Goal: Task Accomplishment & Management: Manage account settings

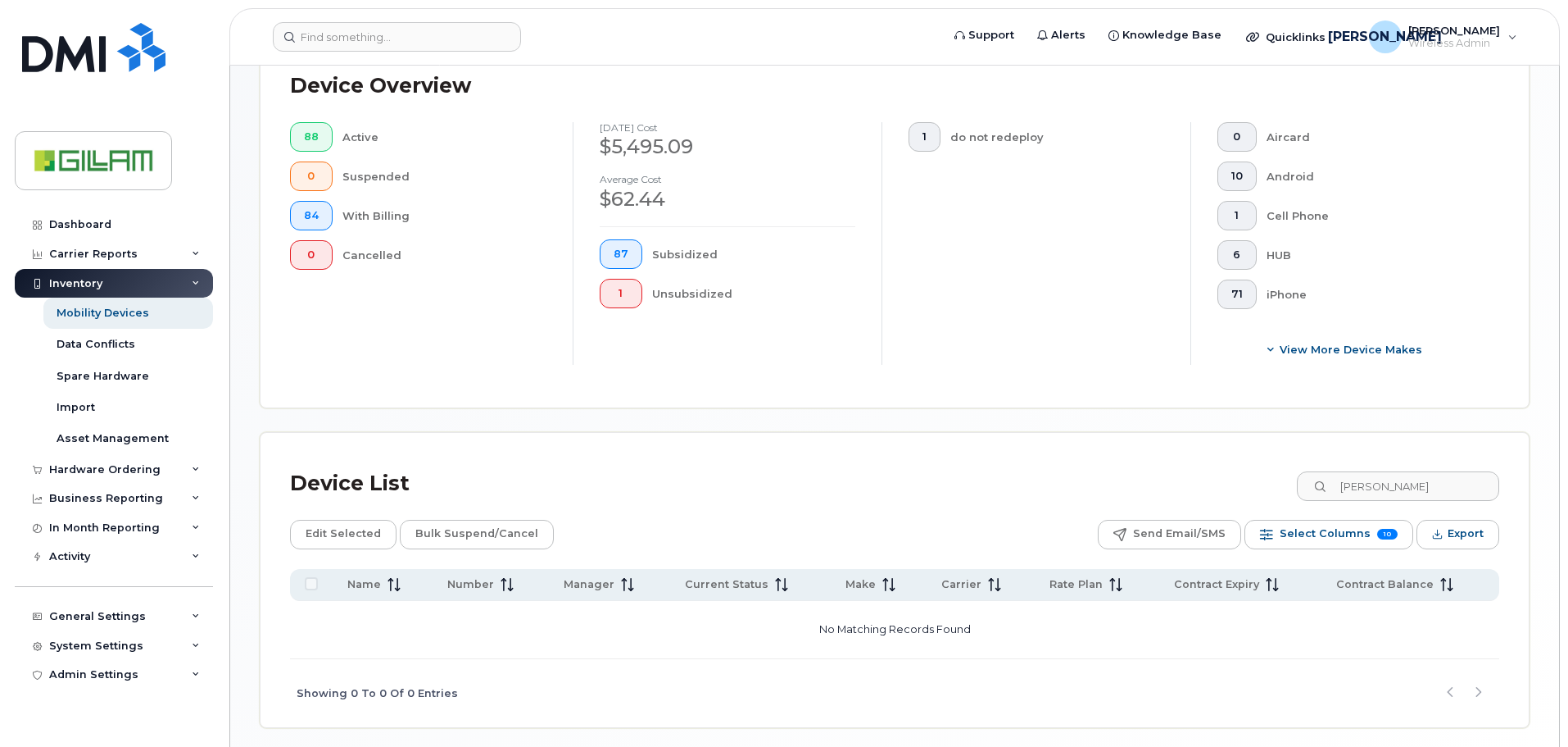
scroll to position [302, 0]
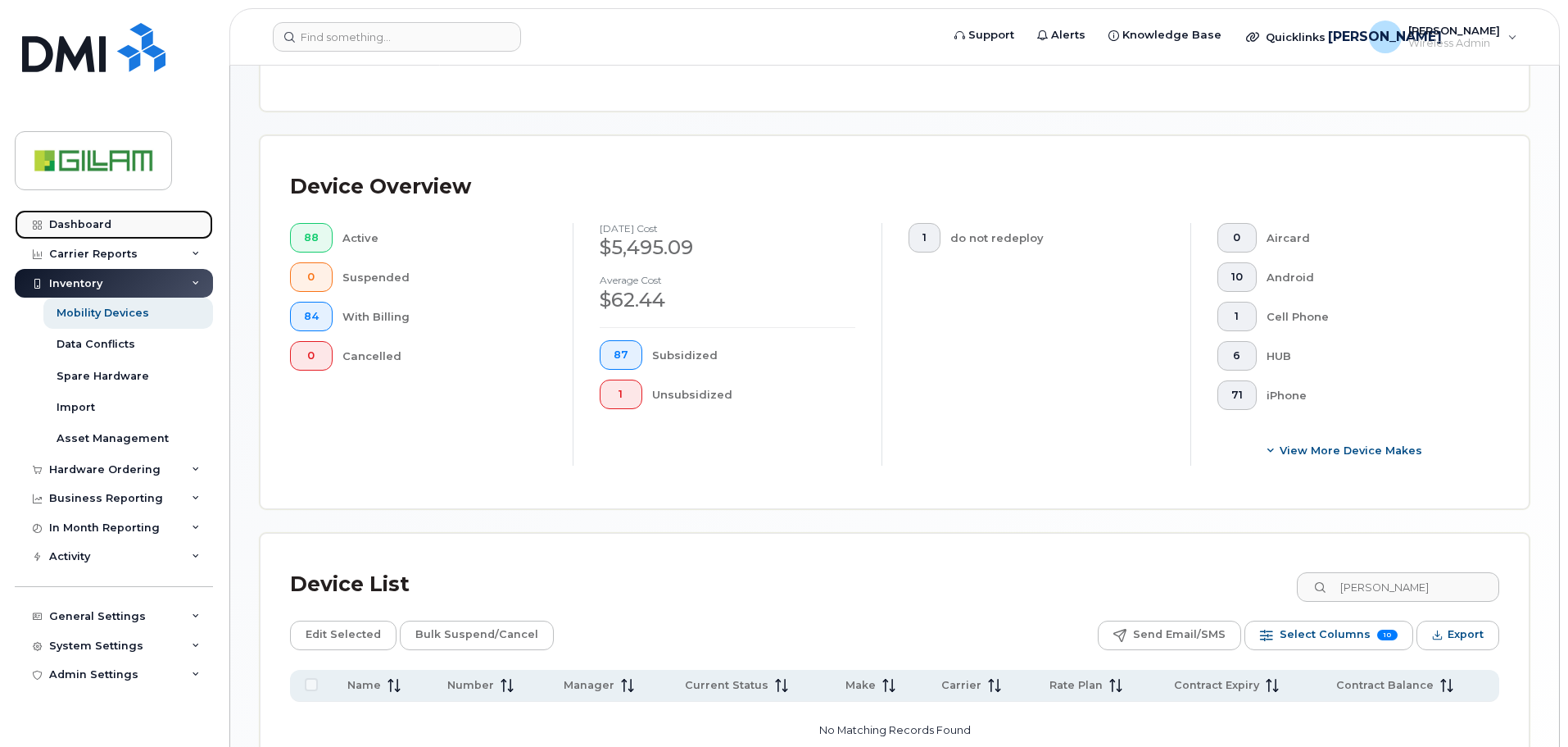
click at [89, 226] on div "Dashboard" at bounding box center [80, 224] width 62 height 13
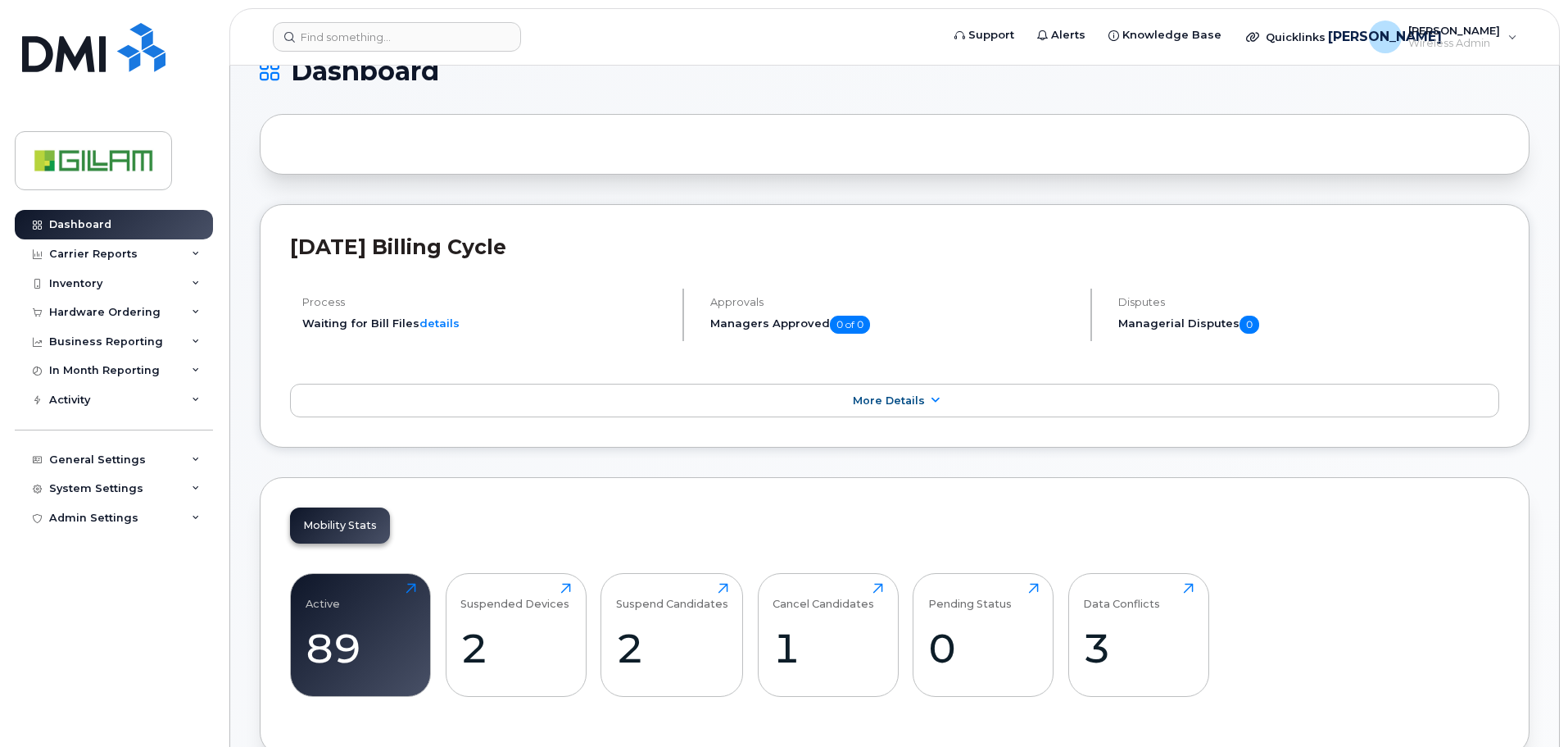
scroll to position [655, 0]
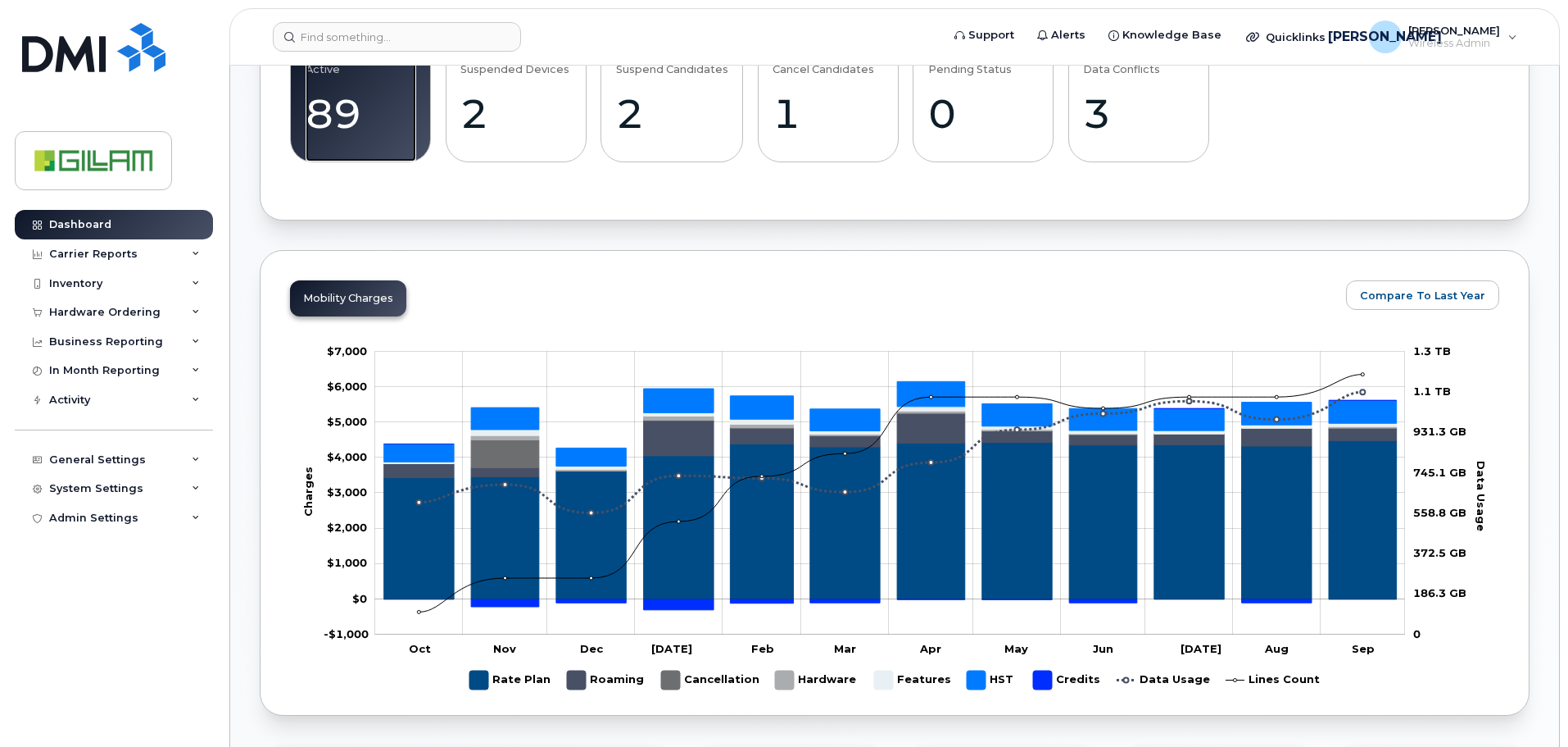
drag, startPoint x: 332, startPoint y: 128, endPoint x: 421, endPoint y: 131, distance: 89.1
click at [332, 128] on div "89" at bounding box center [361, 114] width 111 height 48
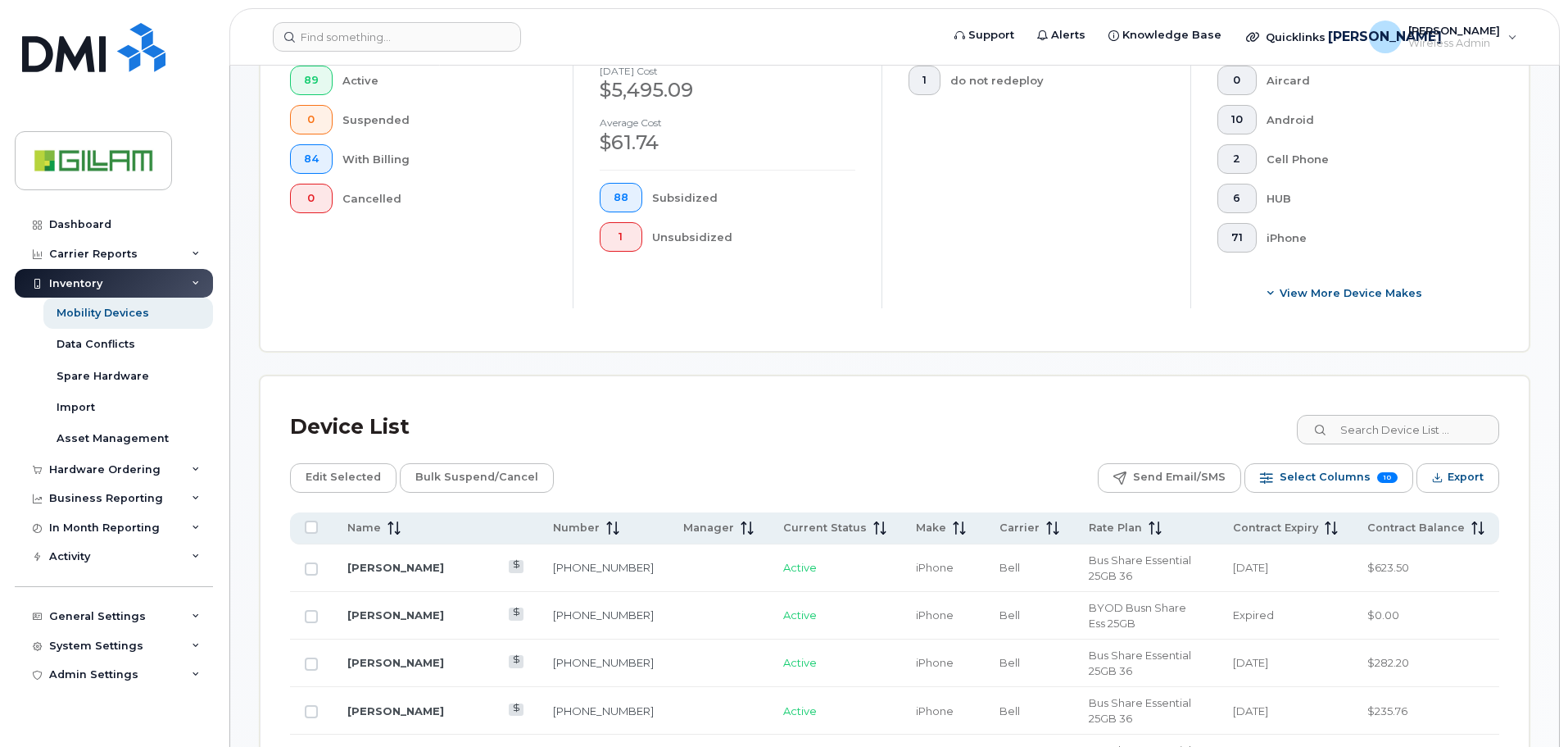
scroll to position [626, 0]
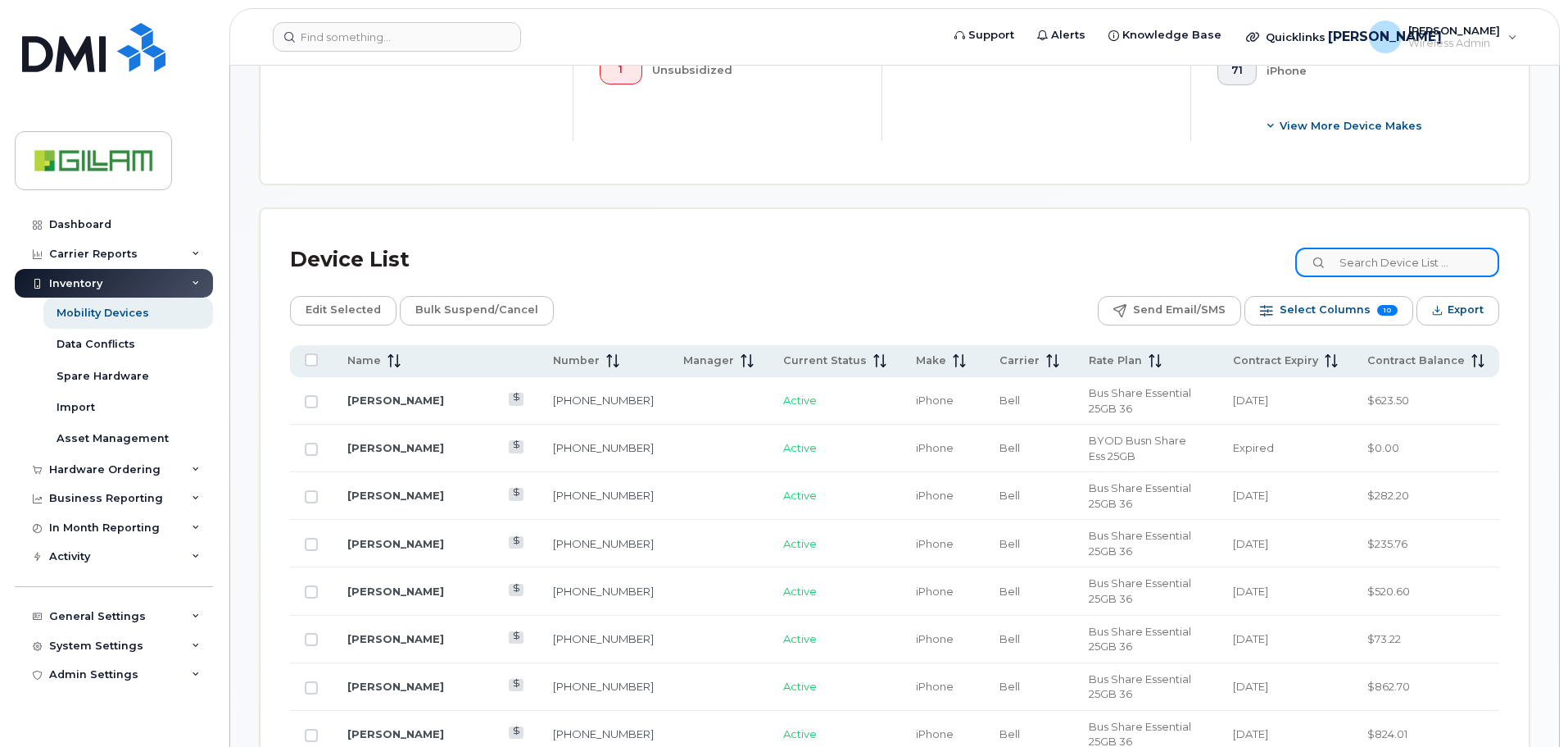
drag, startPoint x: 1400, startPoint y: 254, endPoint x: 1411, endPoint y: 227, distance: 29.2
type input "dian"
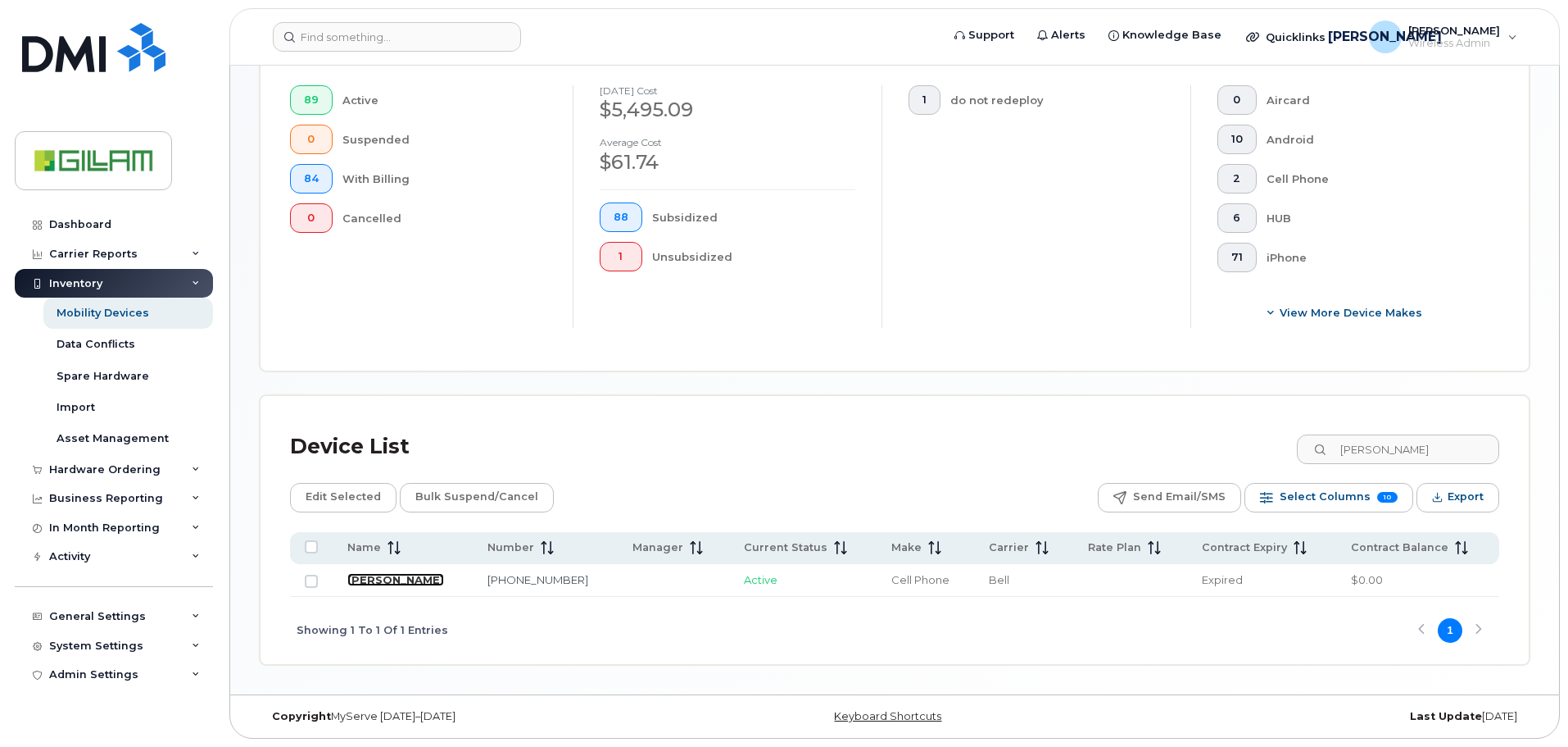
click at [413, 578] on link "[PERSON_NAME]" at bounding box center [396, 579] width 97 height 13
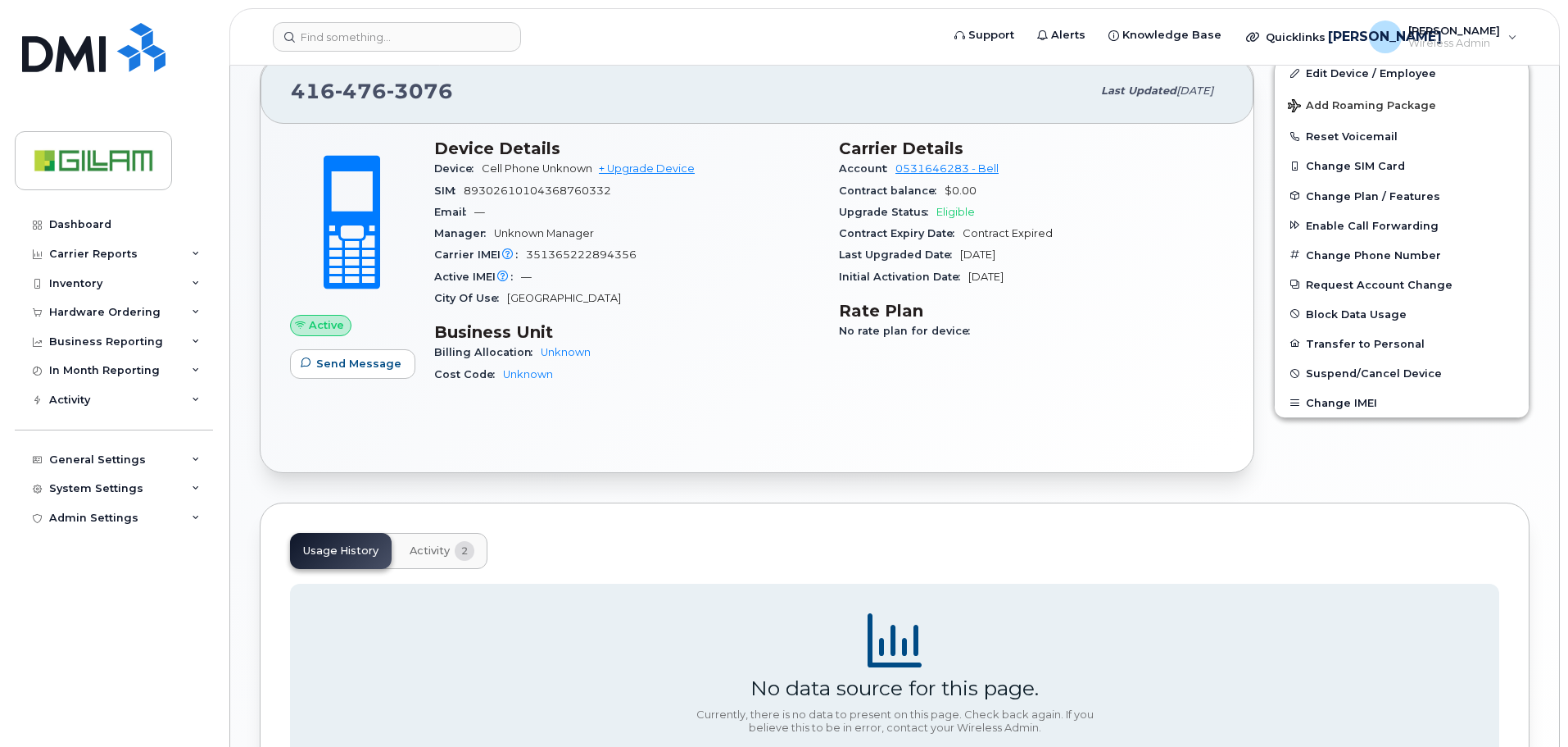
scroll to position [556, 0]
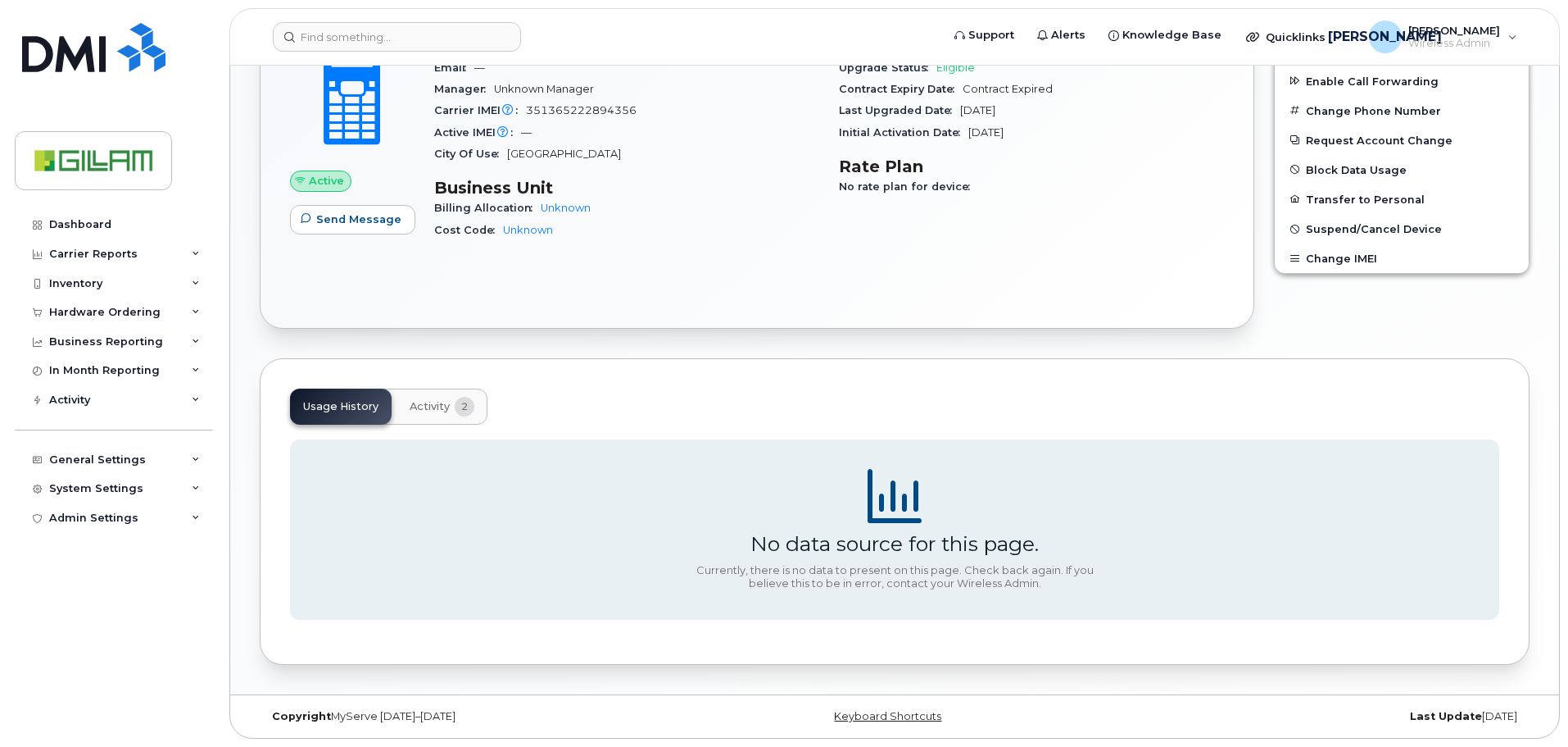
click at [435, 405] on span "Activity" at bounding box center [430, 406] width 40 height 13
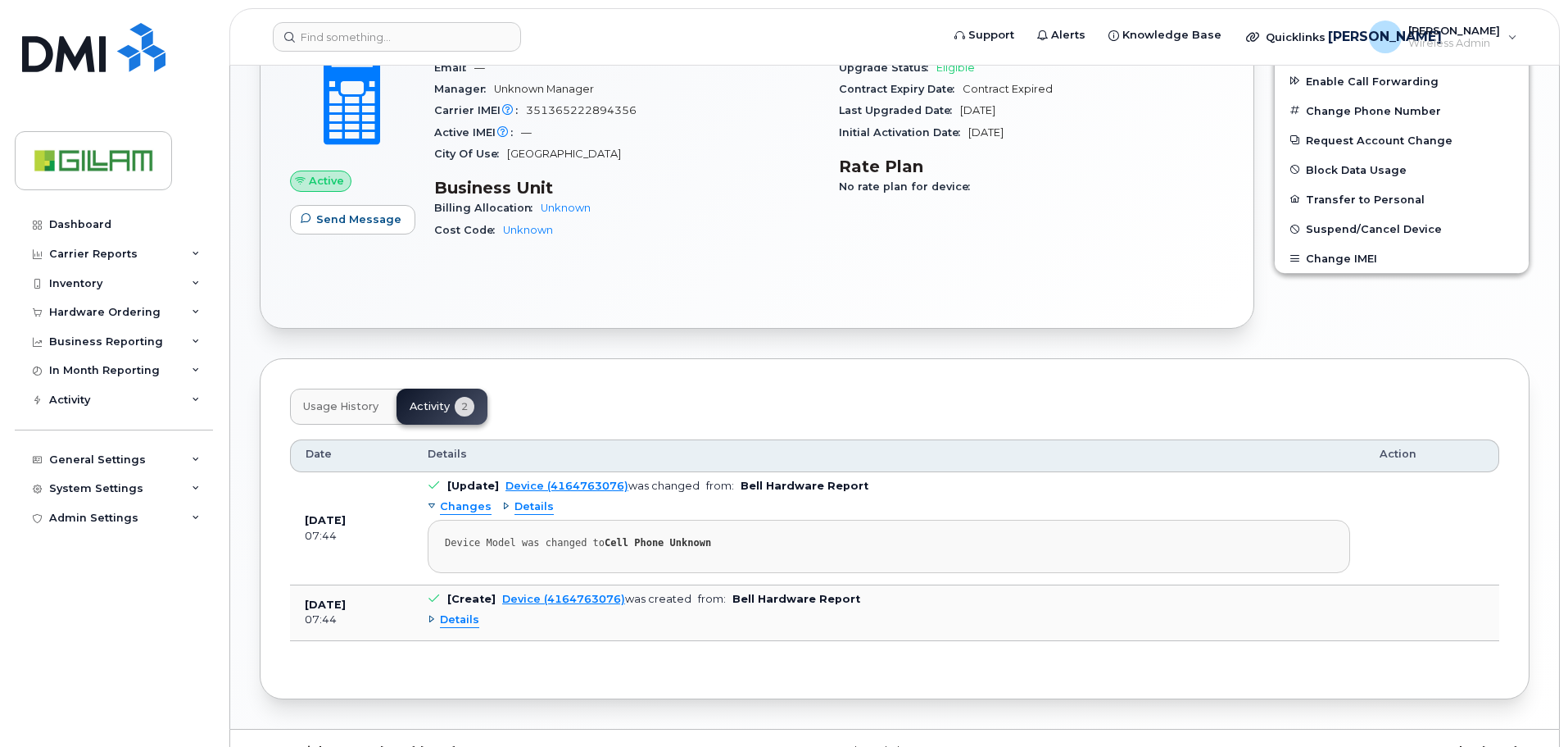
click at [502, 504] on div "Details" at bounding box center [528, 507] width 52 height 16
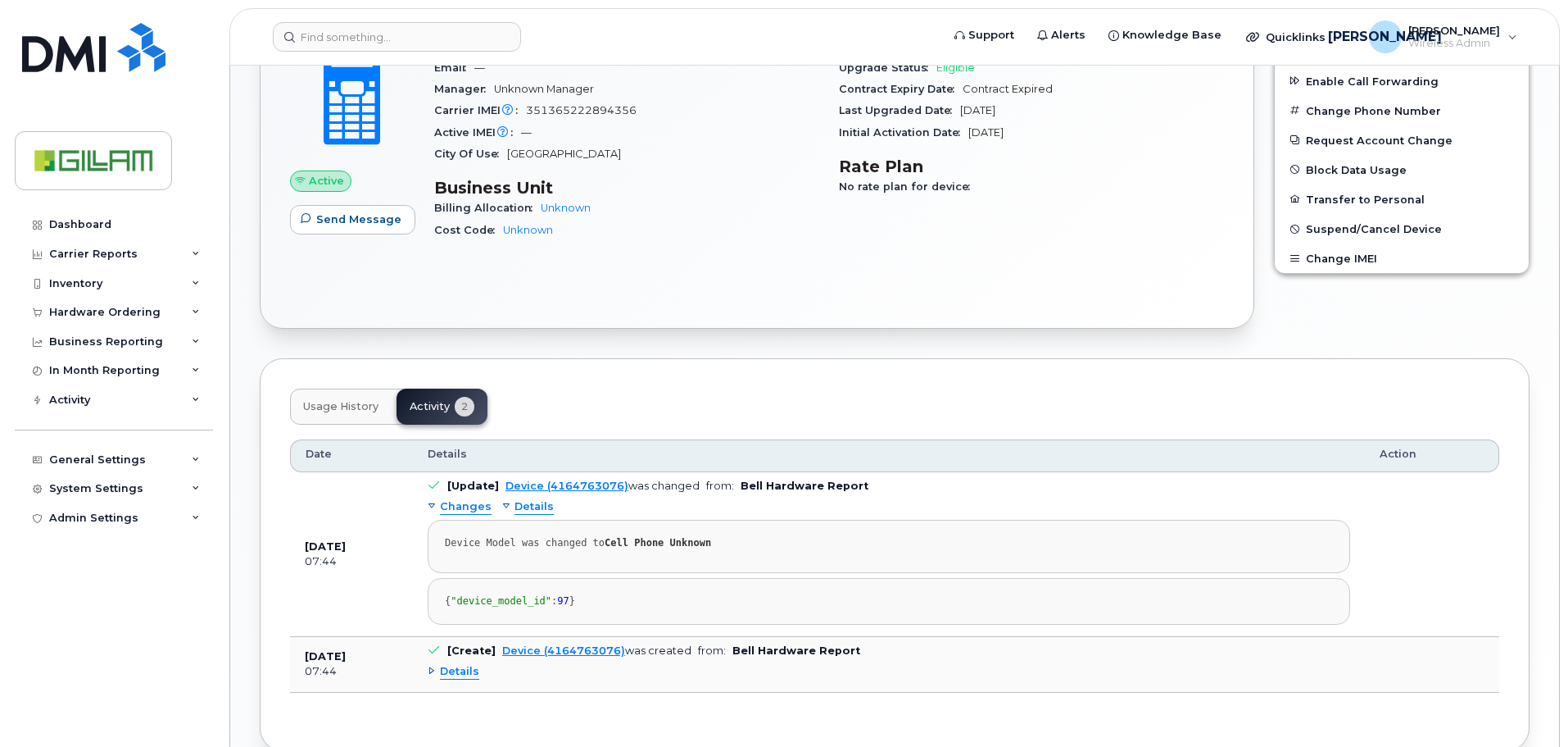
click at [502, 507] on div "Details" at bounding box center [528, 507] width 52 height 16
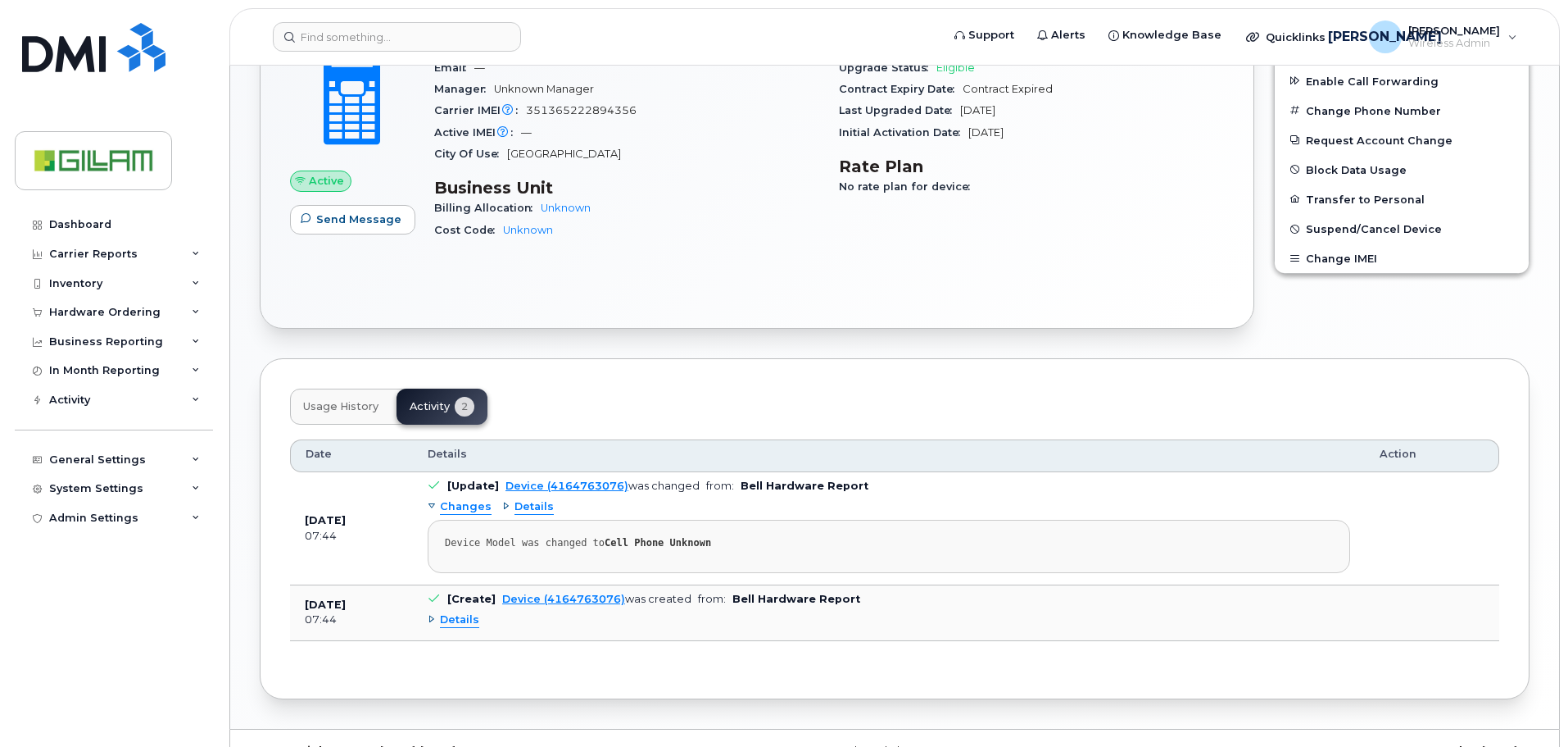
click at [433, 506] on div "Changes" at bounding box center [459, 507] width 64 height 16
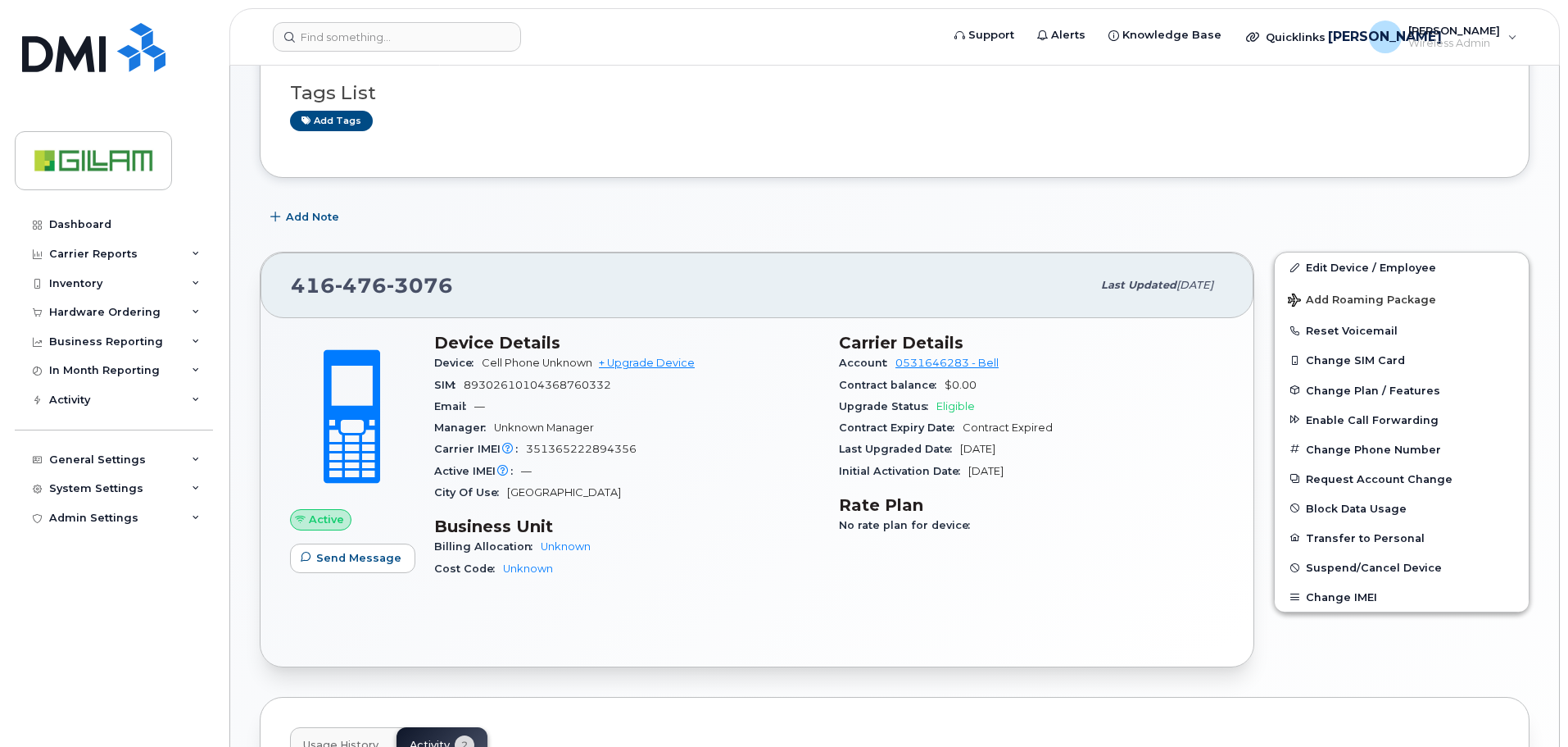
scroll to position [204, 0]
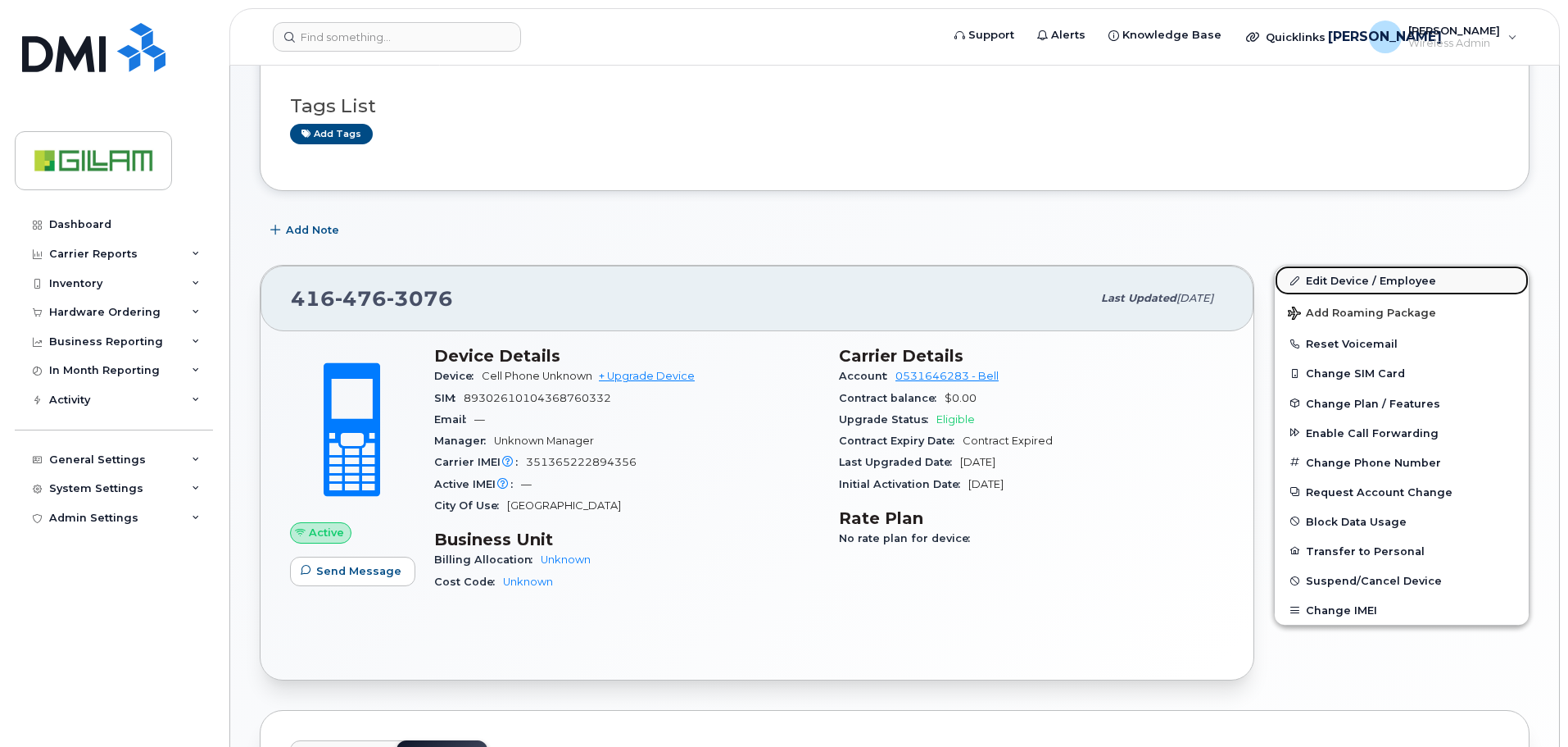
click at [1358, 279] on link "Edit Device / Employee" at bounding box center [1402, 281] width 254 height 30
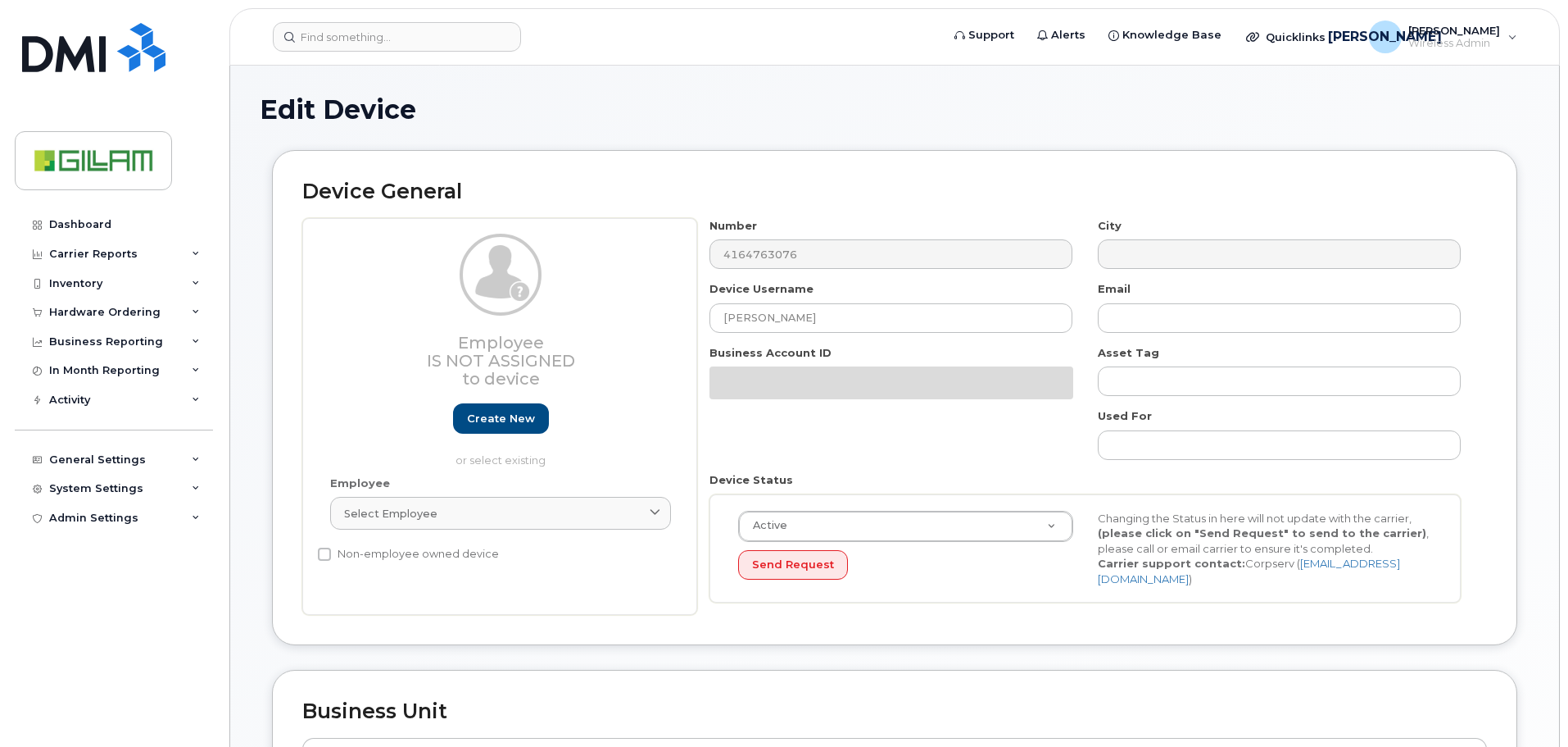
select select "81084"
select select "81083"
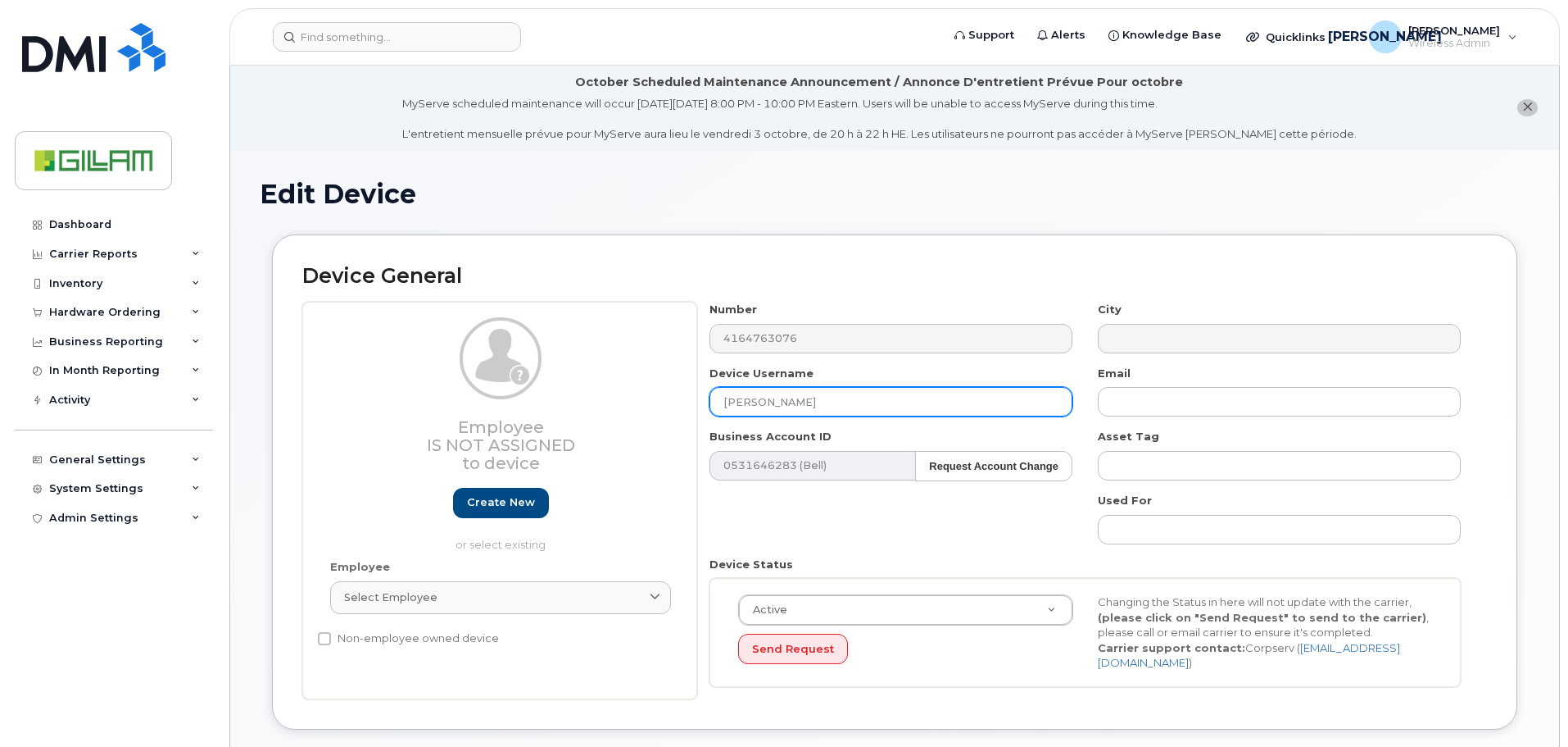
click at [820, 395] on input "Diana Schembri" at bounding box center [891, 402] width 363 height 30
drag, startPoint x: 836, startPoint y: 402, endPoint x: 762, endPoint y: 408, distance: 74.2
click at [762, 408] on input "Diana Schembri" at bounding box center [891, 402] width 363 height 30
type input "[PERSON_NAME]"
click at [819, 536] on div "Number 4164763076 City Device Username Diana Soares Email Business Account ID 0…" at bounding box center [1085, 501] width 777 height 398
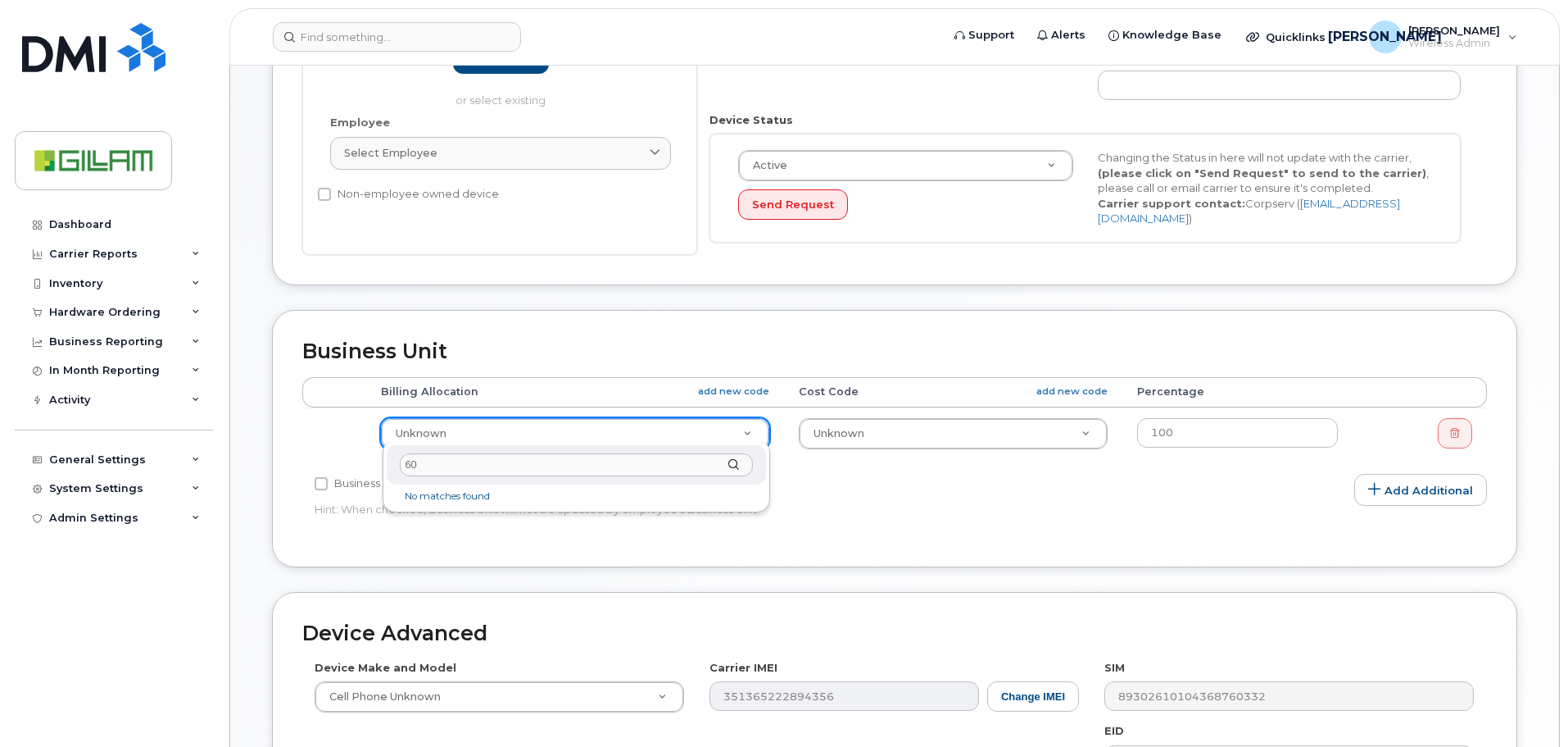
type input "6"
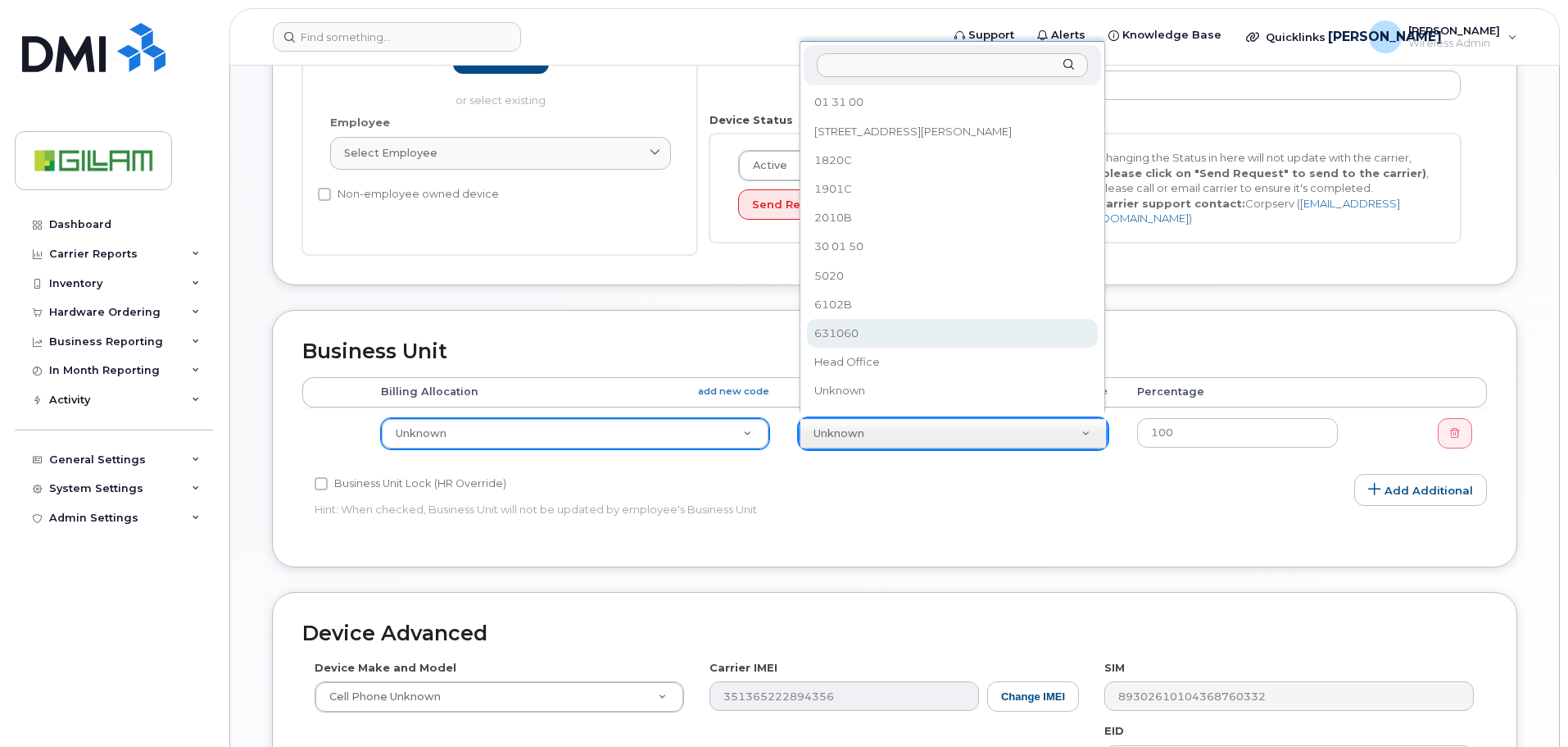
select select "81085"
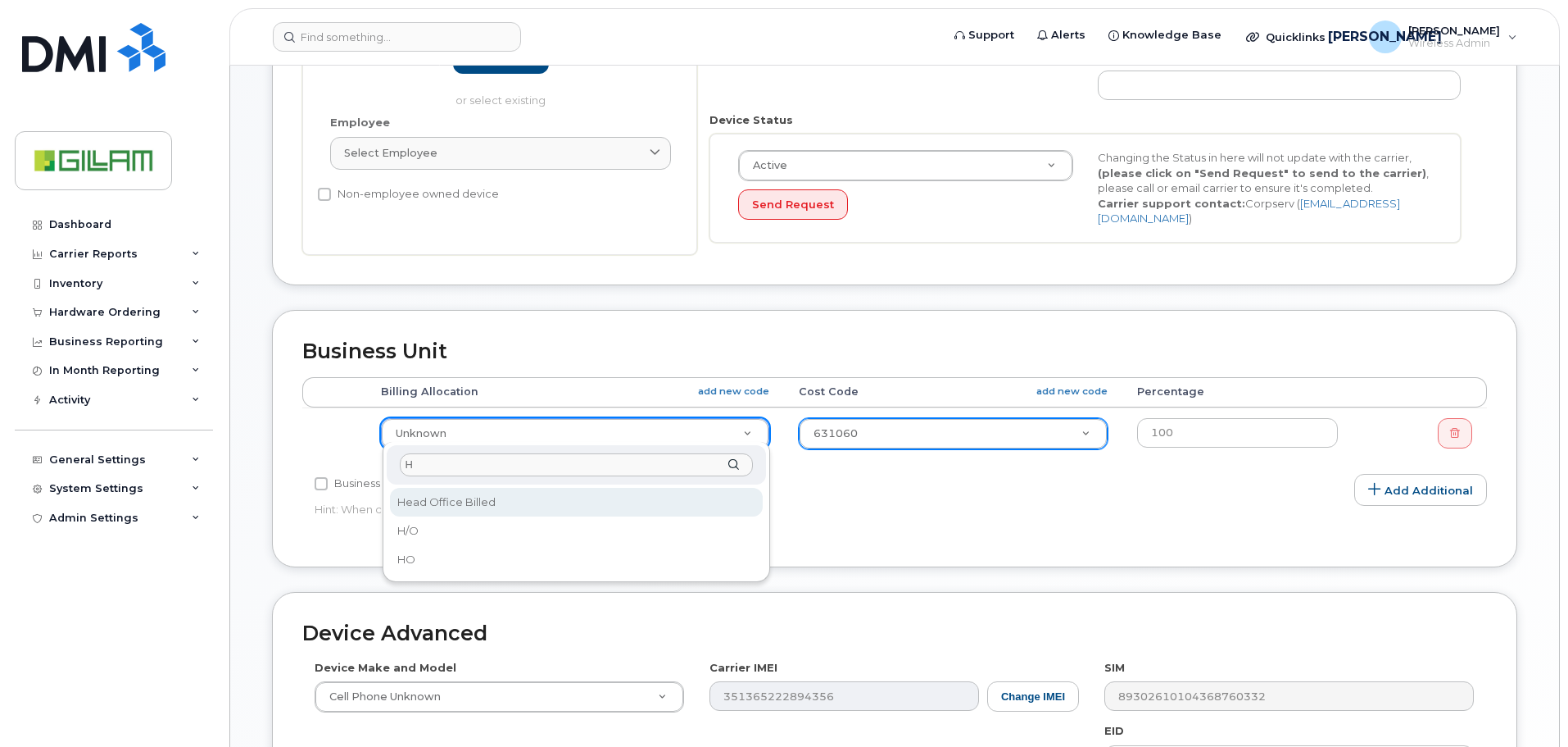
type input "HO"
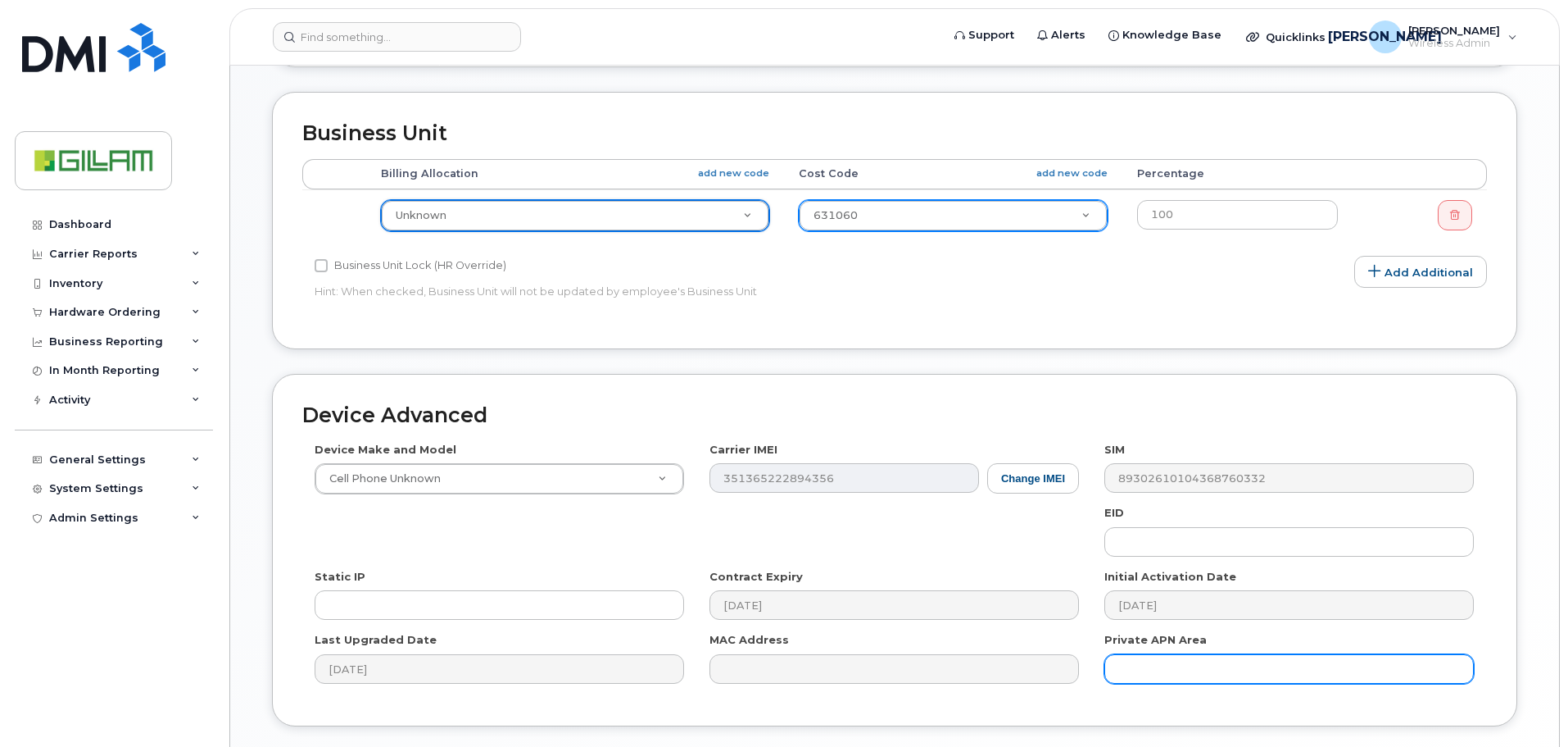
scroll to position [737, 0]
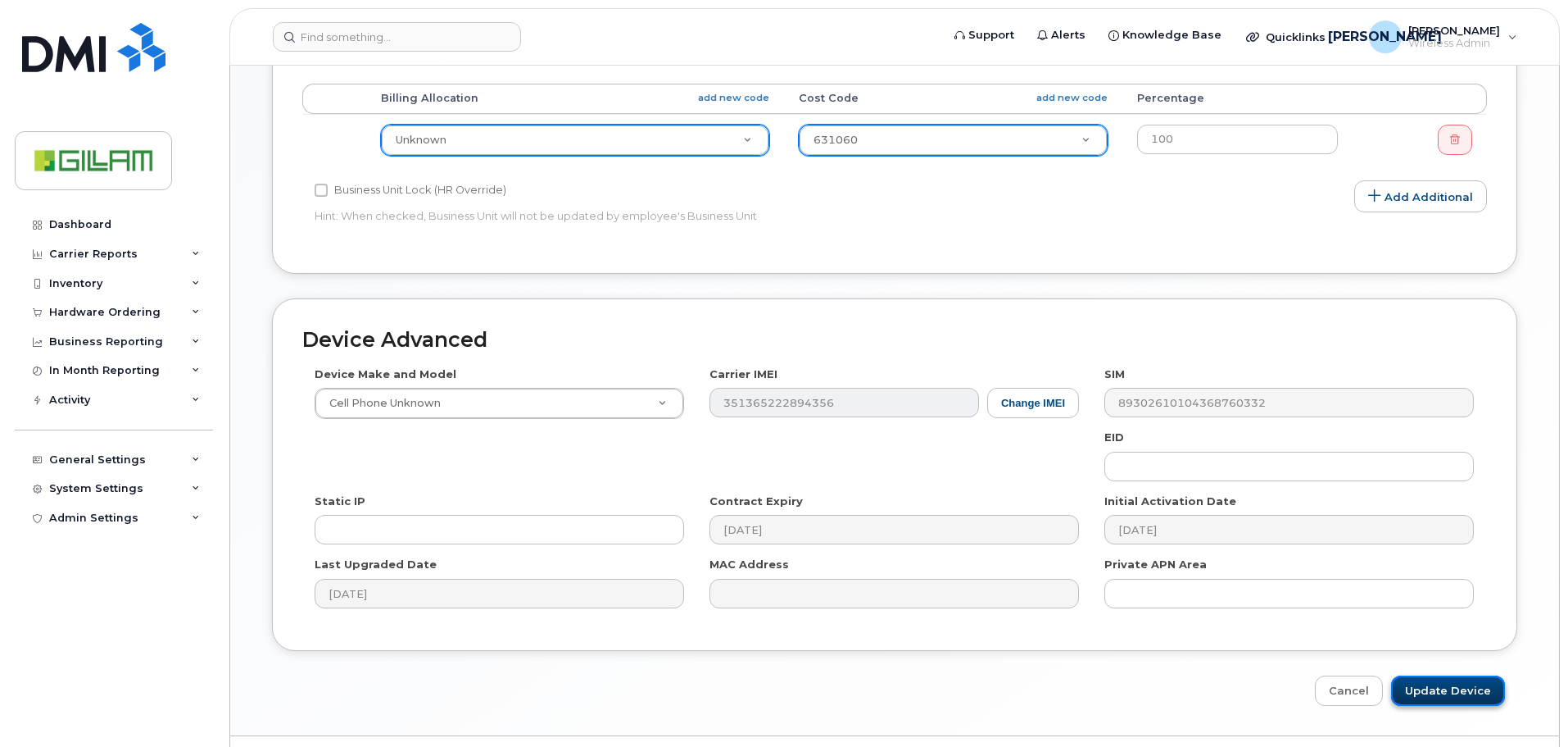
click at [1446, 684] on input "Update Device" at bounding box center [1448, 691] width 113 height 30
type input "Saving..."
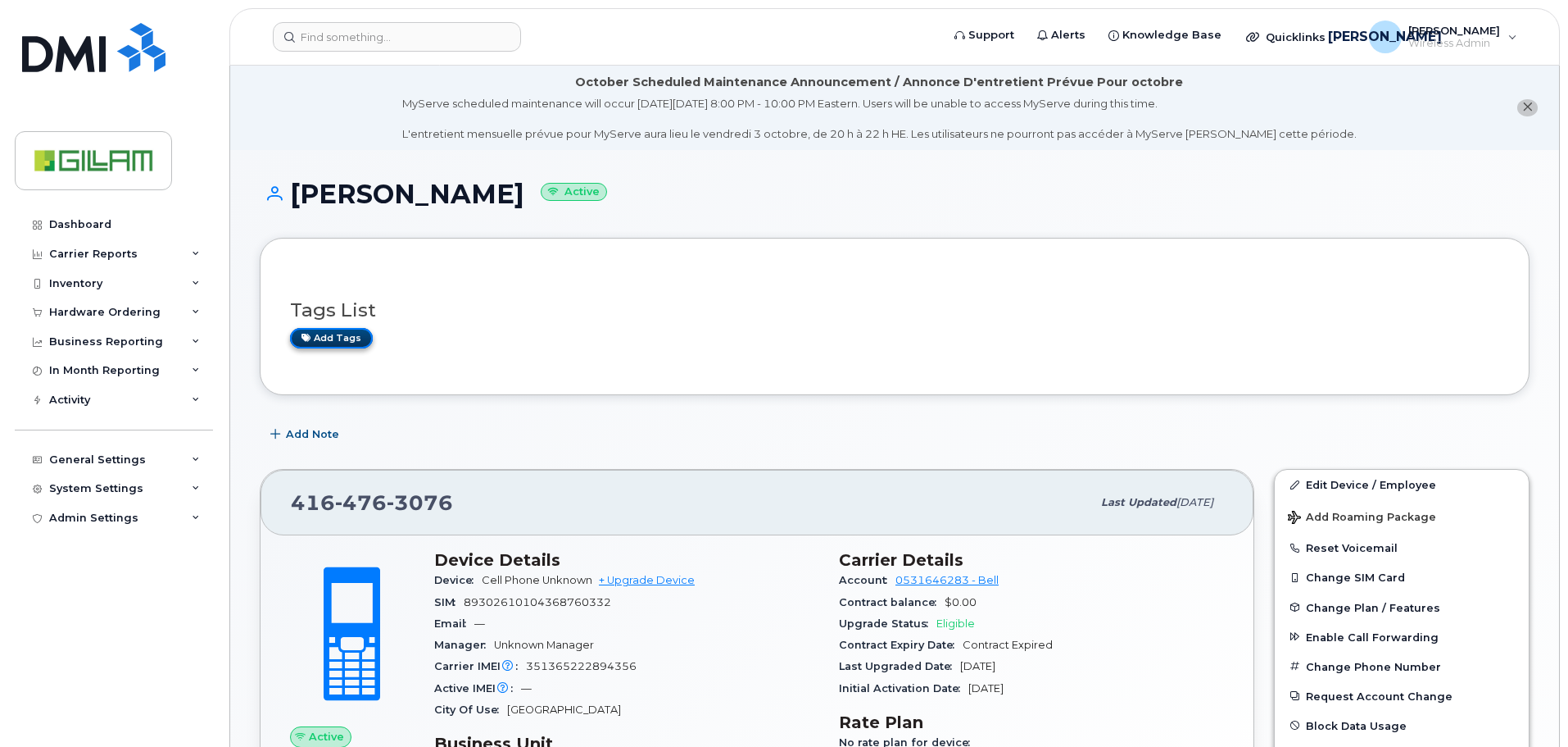
click at [327, 341] on link "Add tags" at bounding box center [332, 338] width 83 height 20
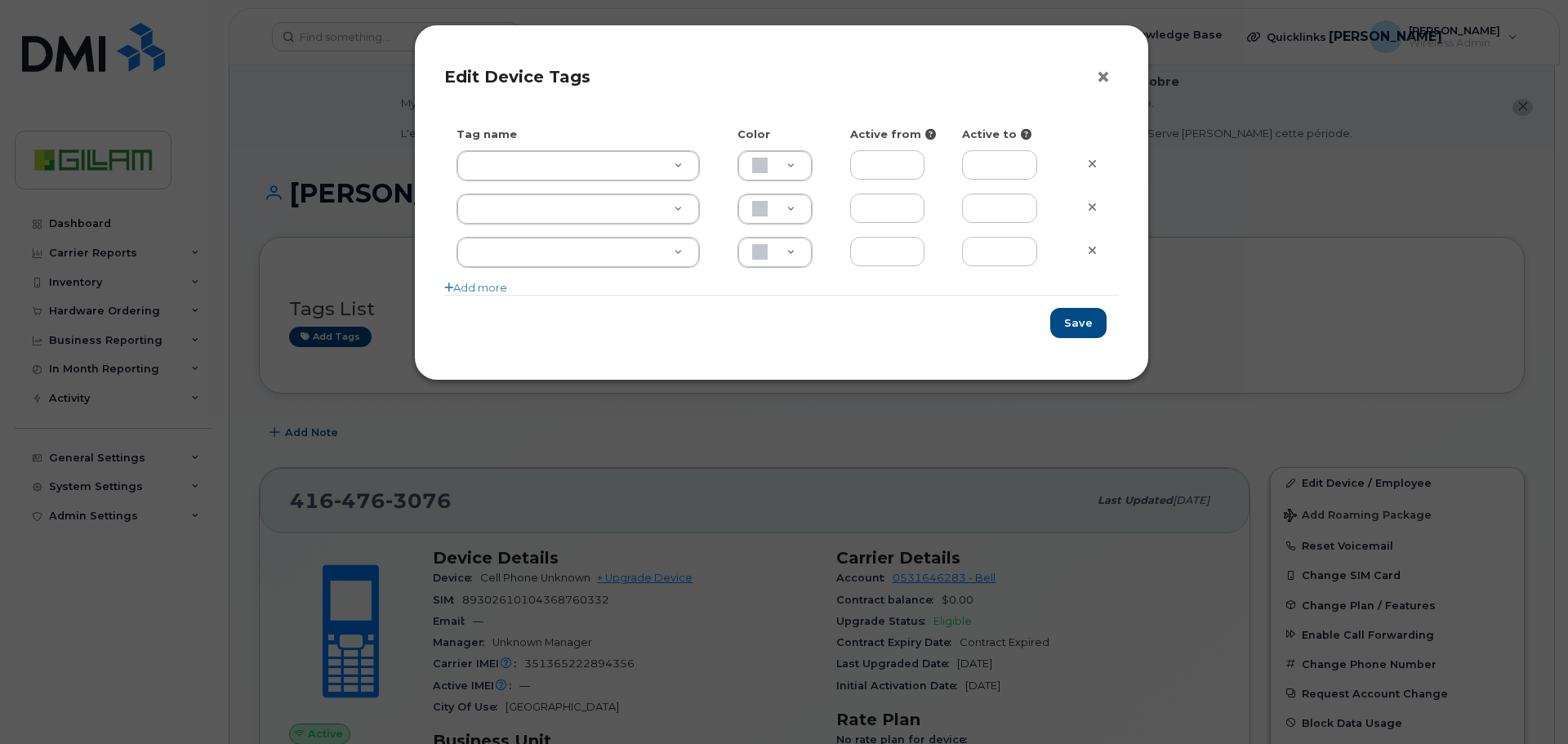
click at [1105, 74] on button "×" at bounding box center [1107, 78] width 23 height 25
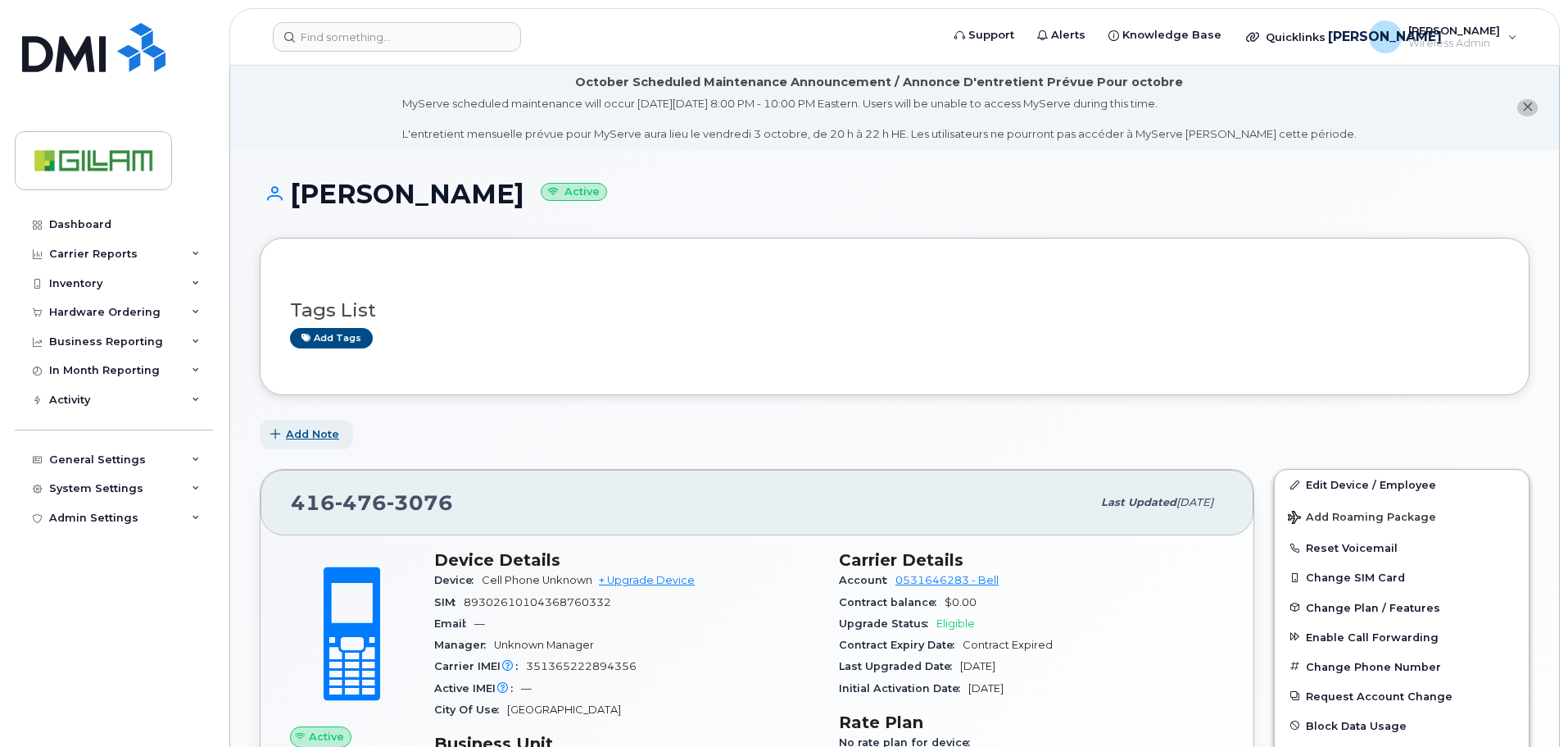
click at [305, 433] on span "Add Note" at bounding box center [312, 434] width 54 height 16
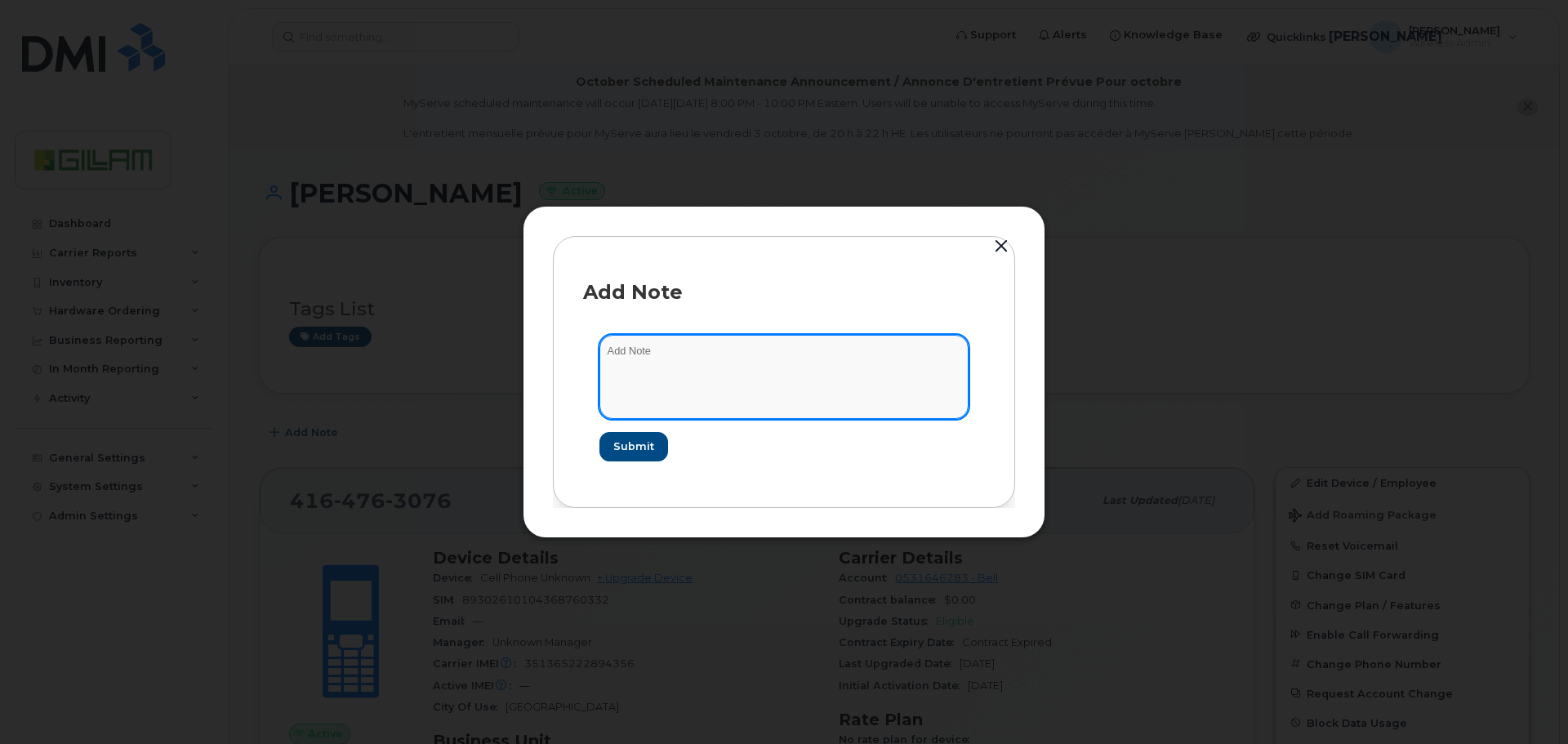
drag, startPoint x: 670, startPoint y: 364, endPoint x: 663, endPoint y: 326, distance: 38.6
click at [670, 362] on textarea at bounding box center [784, 376] width 369 height 83
type textarea "[PERSON_NAME] has moved her line over to ours. She is using her own Hardware."
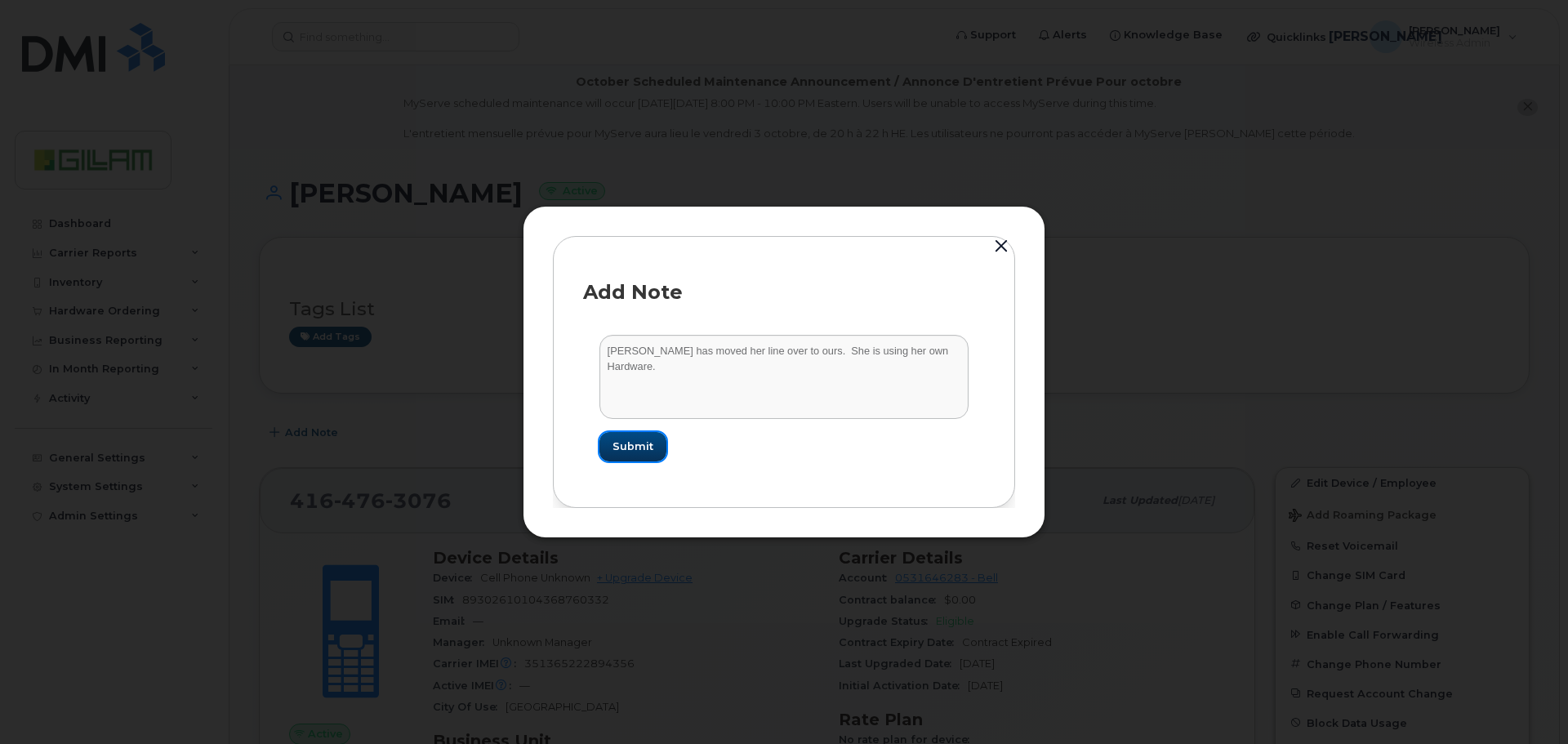
click at [632, 444] on span "Submit" at bounding box center [633, 446] width 41 height 16
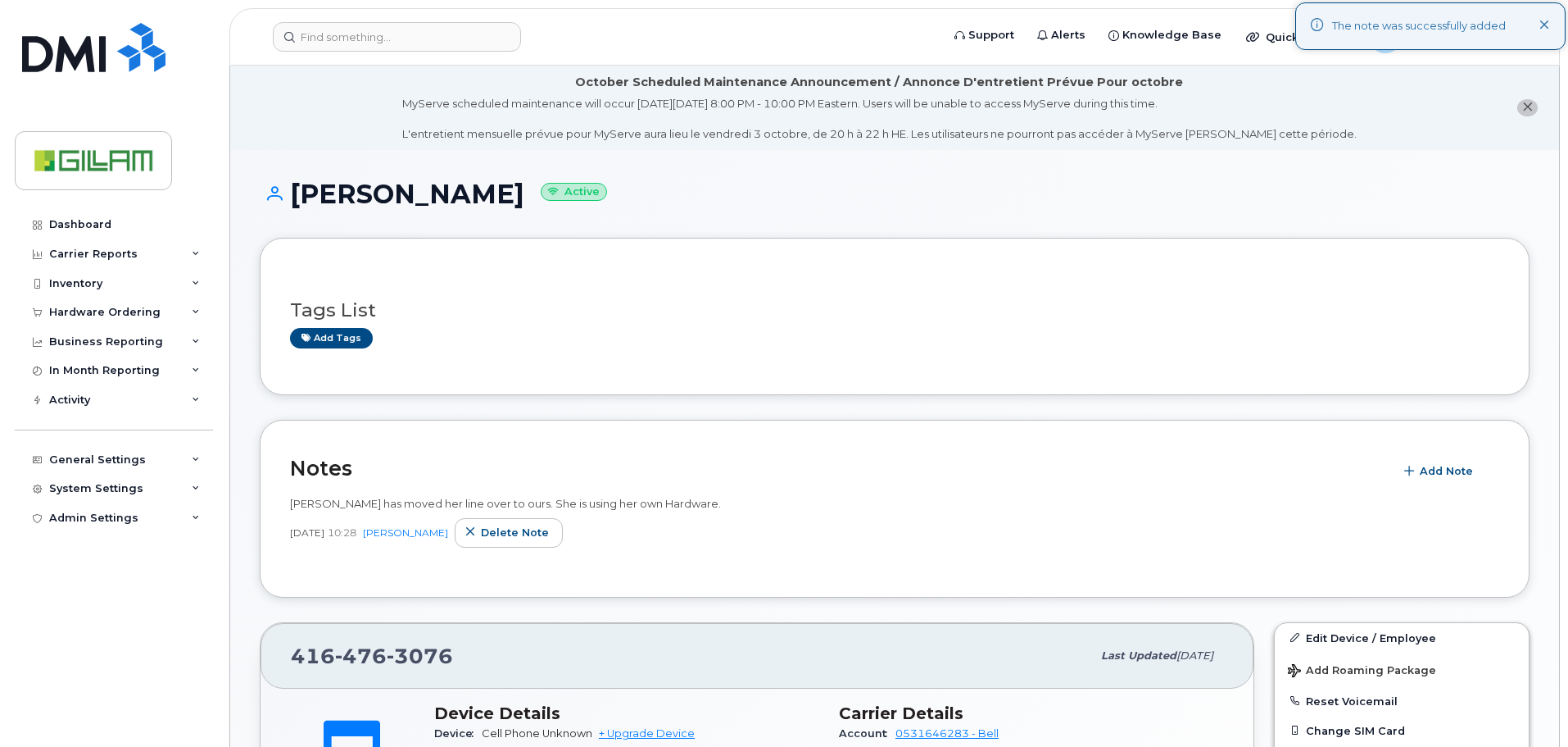
click at [1548, 25] on icon at bounding box center [1544, 26] width 11 height 11
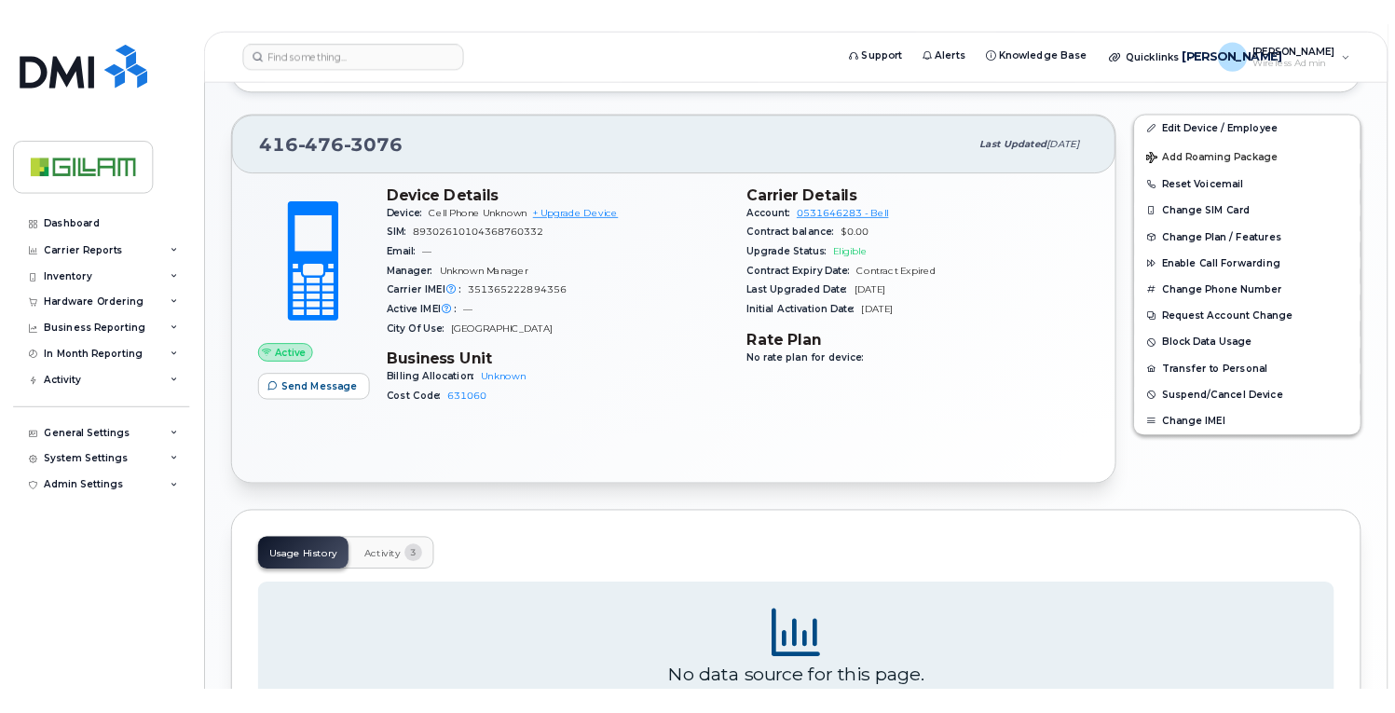
scroll to position [559, 0]
